Goal: Transaction & Acquisition: Purchase product/service

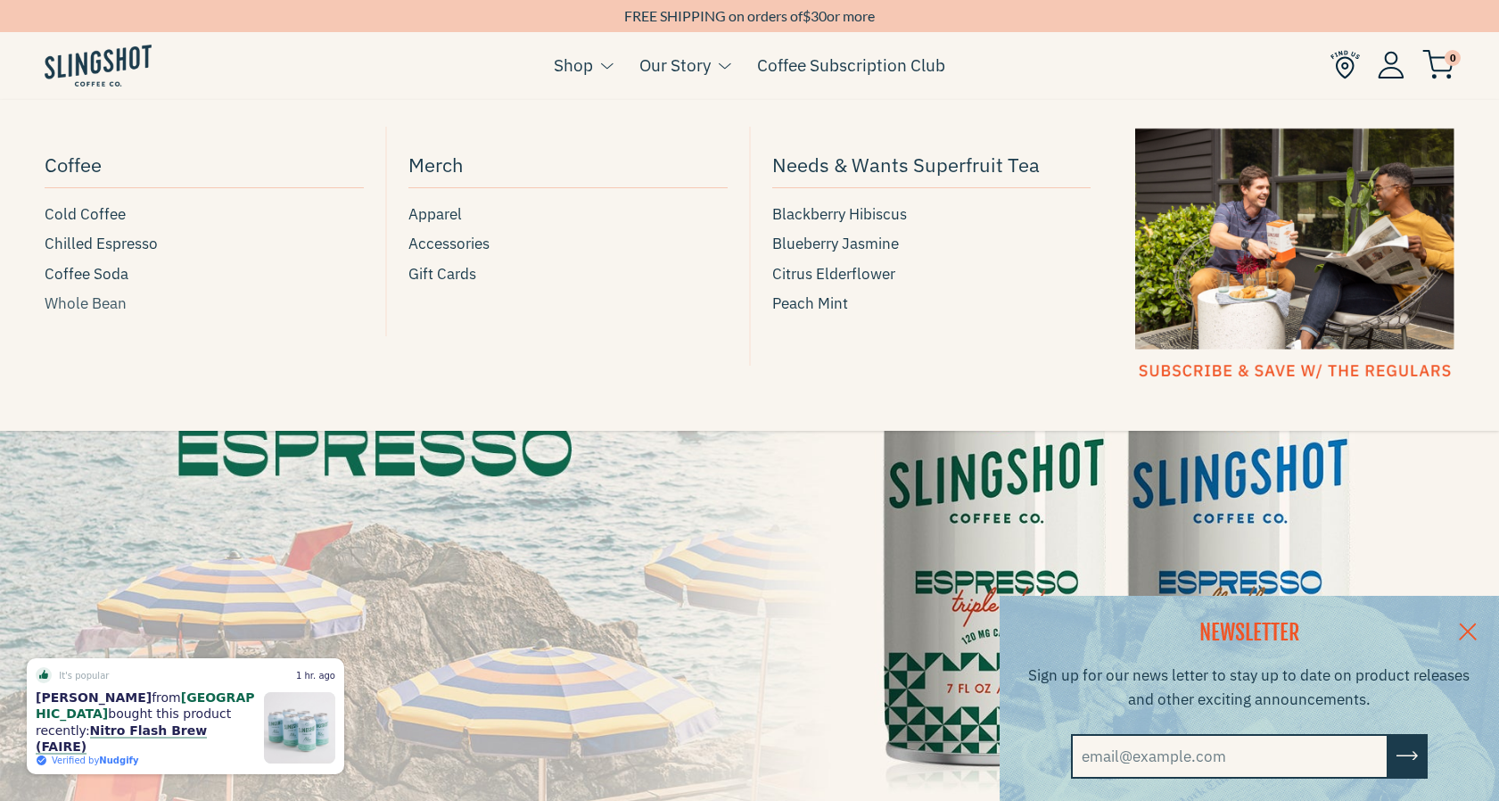
click at [111, 308] on span "Whole Bean" at bounding box center [86, 304] width 82 height 24
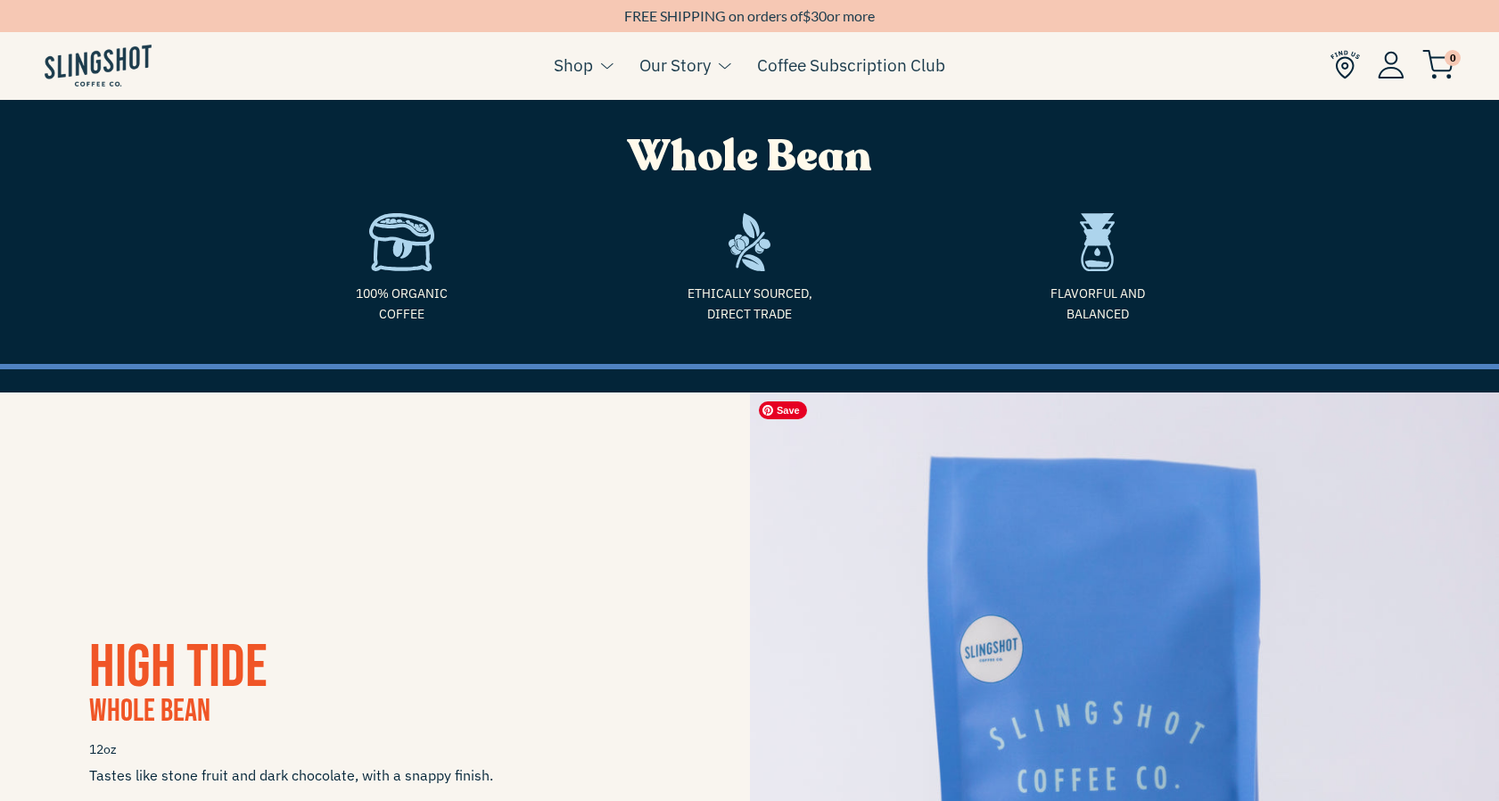
click at [1384, 514] on img at bounding box center [1125, 767] width 750 height 750
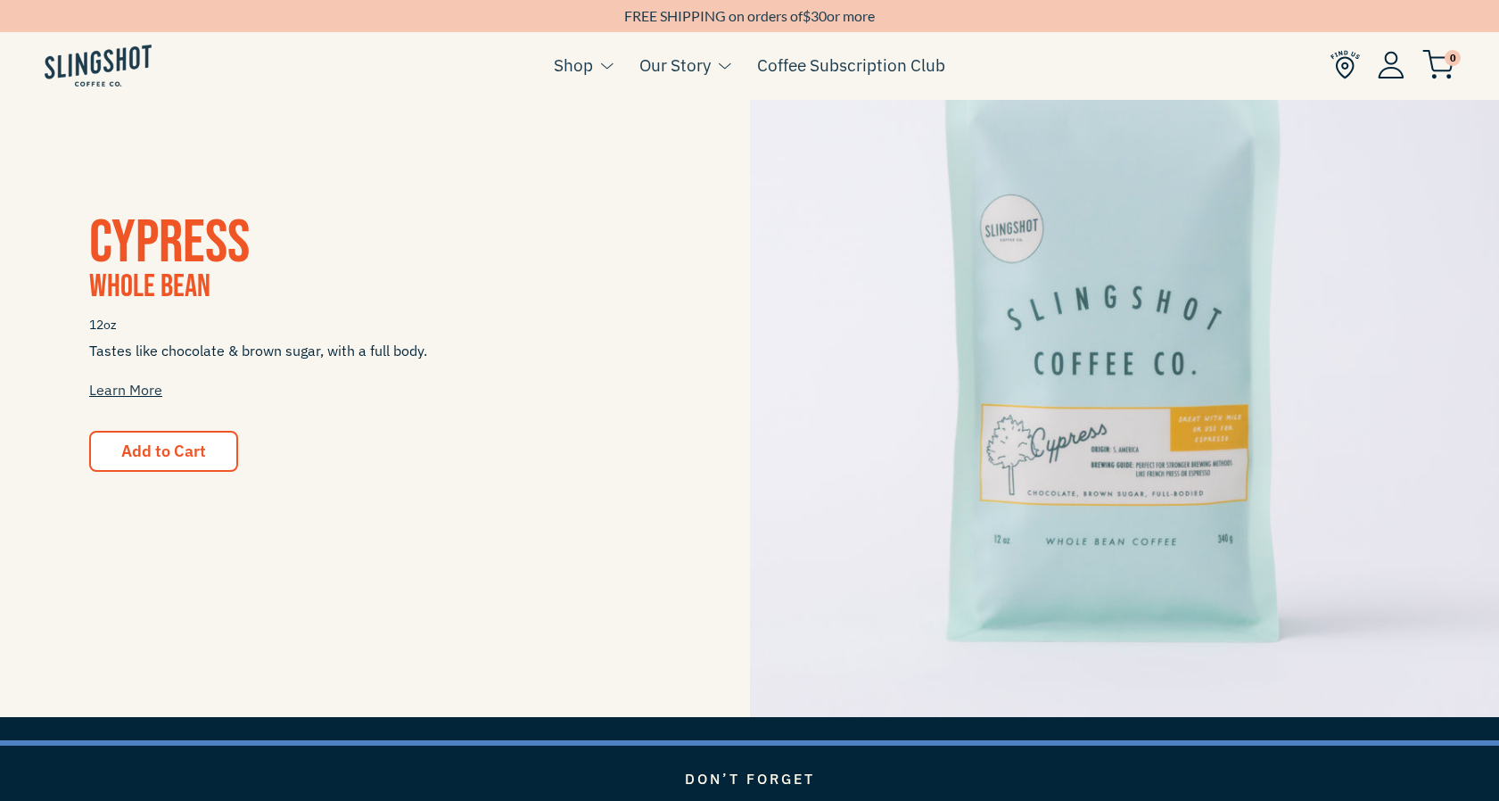
scroll to position [1926, 0]
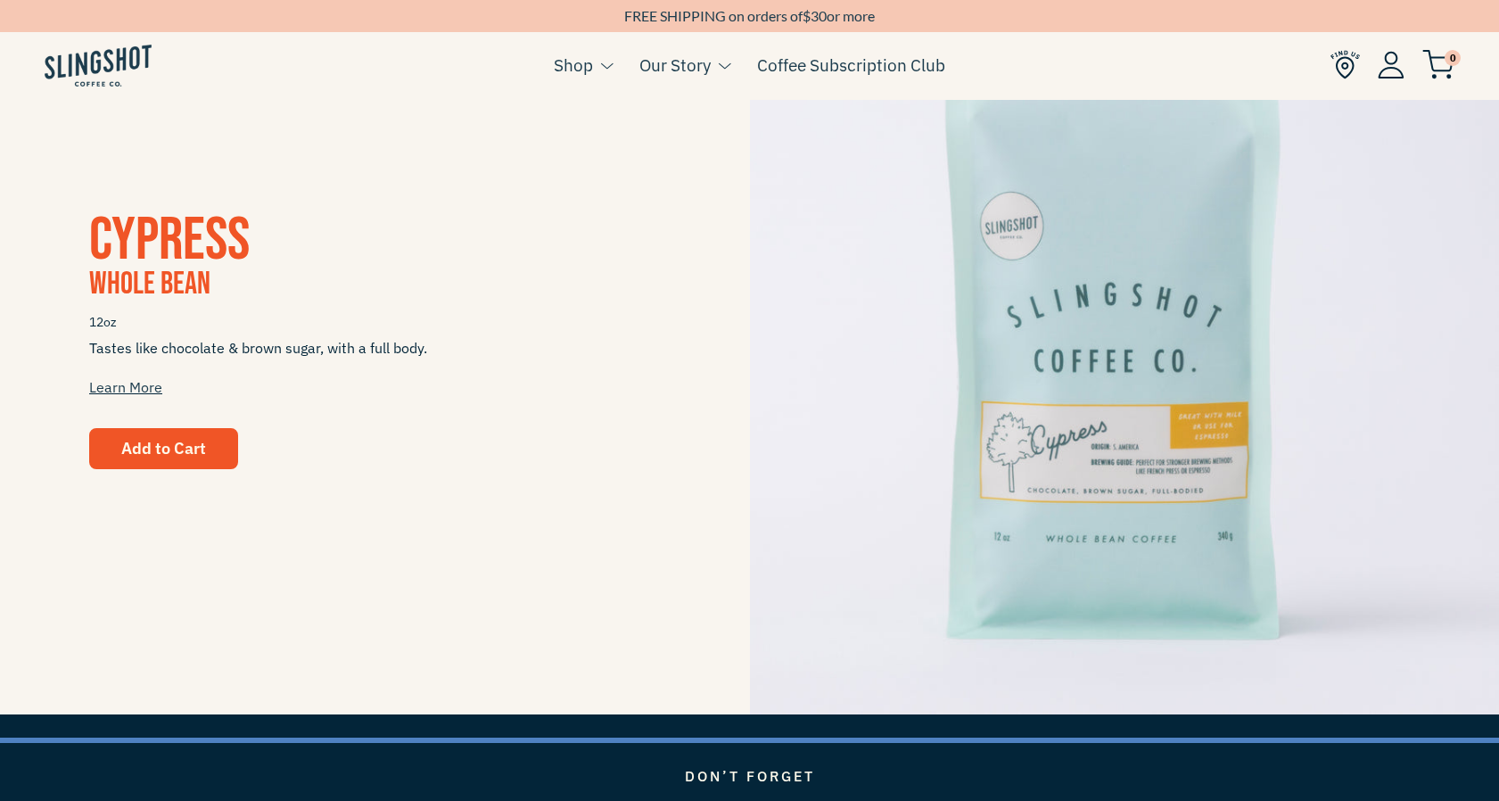
click at [138, 447] on span "Add to Cart" at bounding box center [163, 448] width 85 height 21
click at [183, 456] on span "Add to Cart" at bounding box center [163, 448] width 85 height 21
click at [179, 442] on span "Add to Cart" at bounding box center [163, 448] width 85 height 21
click at [180, 440] on span "Add to Cart" at bounding box center [163, 448] width 85 height 21
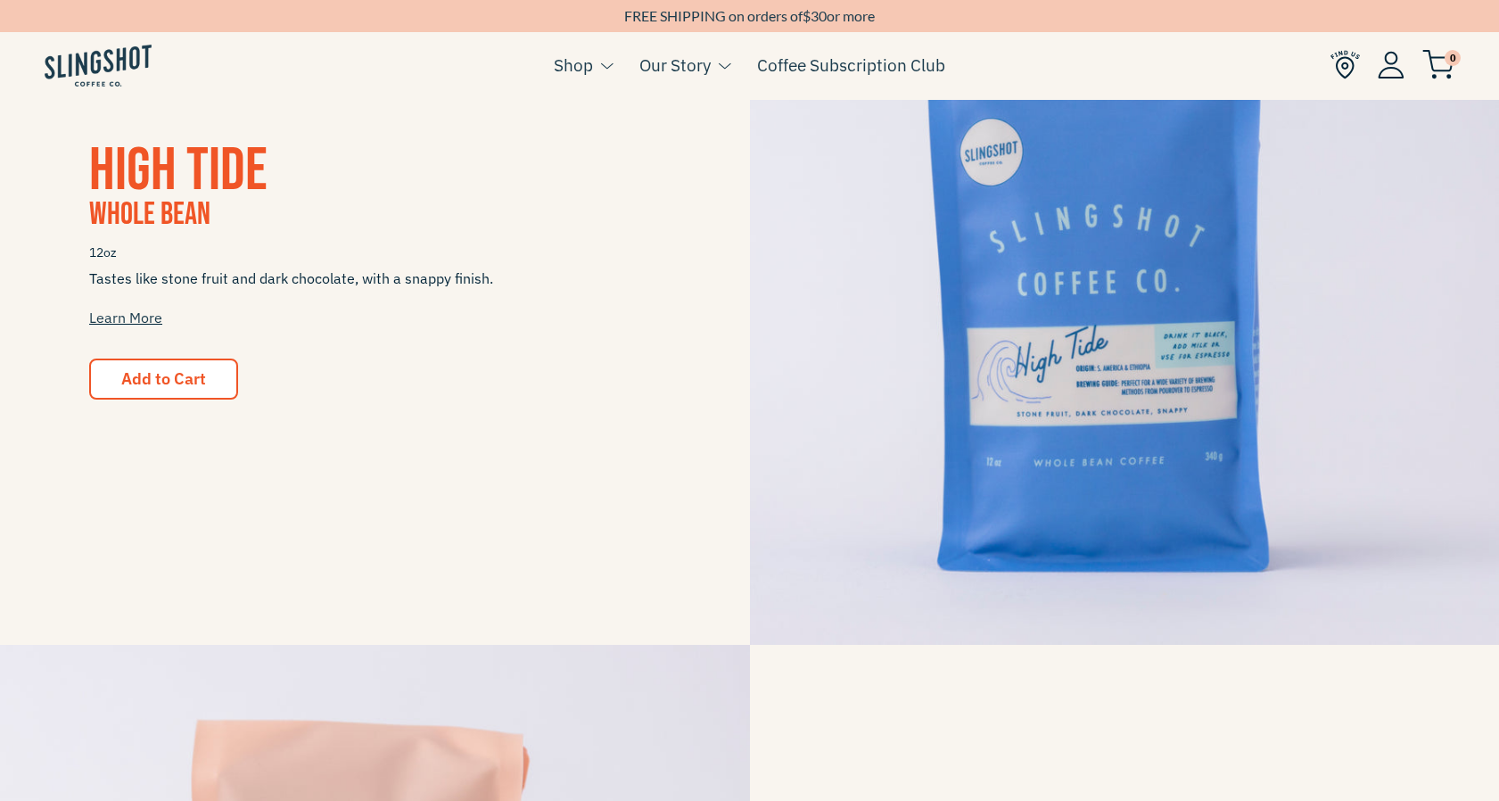
scroll to position [501, 0]
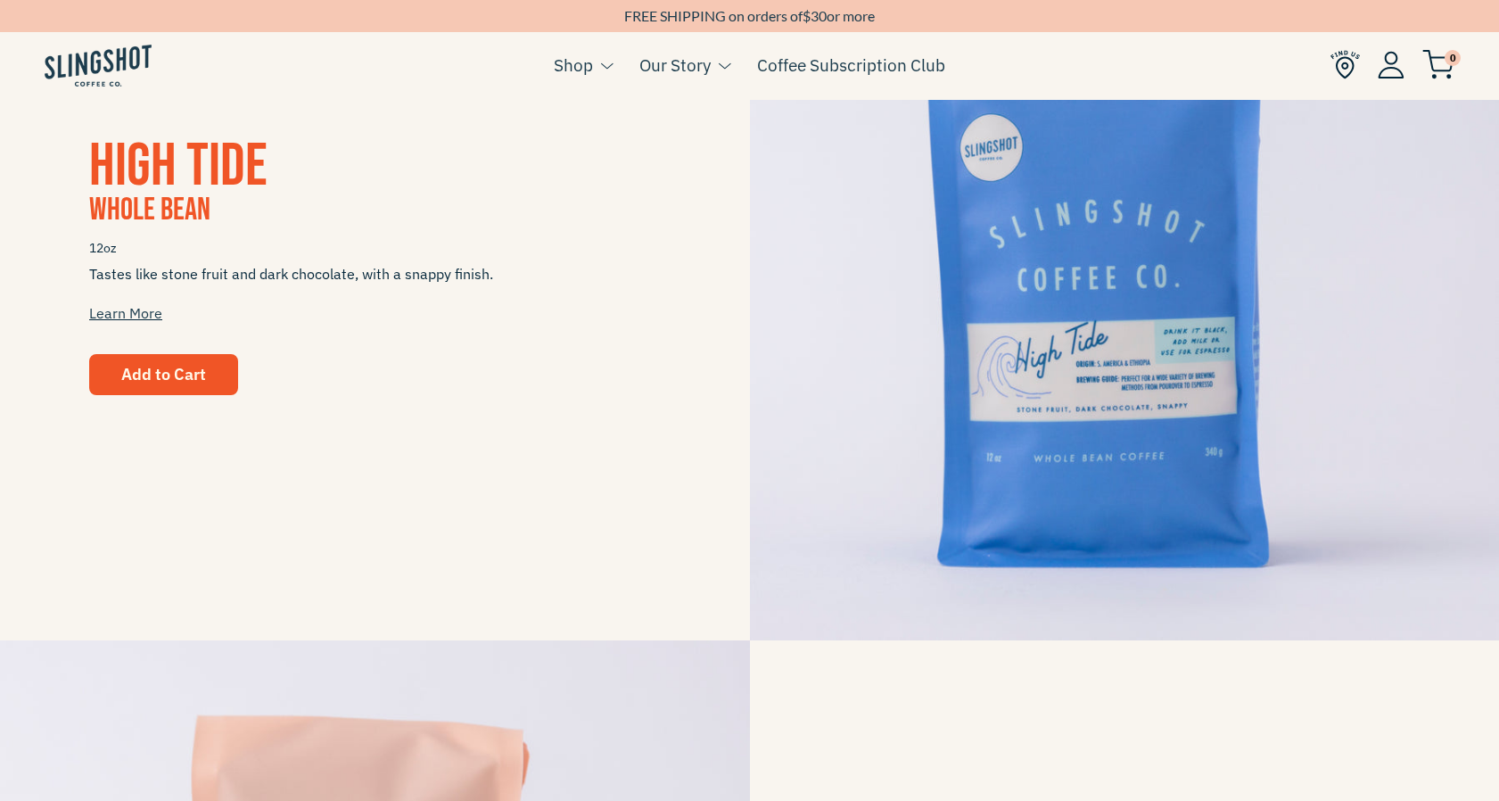
click at [176, 372] on span "Add to Cart" at bounding box center [163, 374] width 85 height 21
click at [191, 372] on span "Add to Cart" at bounding box center [163, 374] width 85 height 21
